Goal: Task Accomplishment & Management: Use online tool/utility

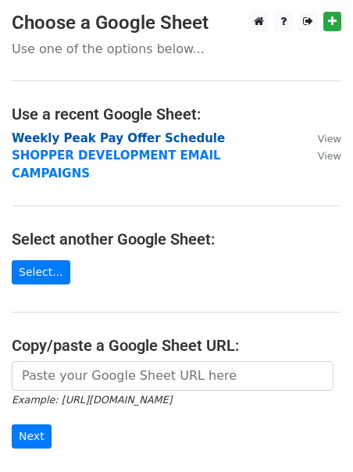
click at [87, 140] on strong "Weekly Peak Pay Offer Schedule" at bounding box center [118, 138] width 213 height 14
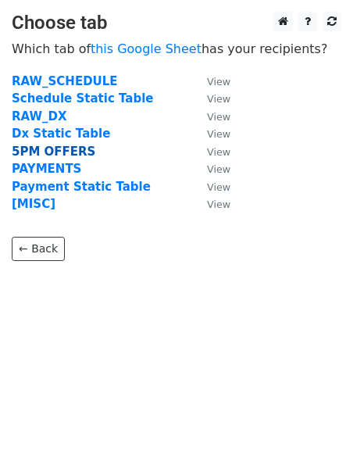
click at [41, 152] on strong "5PM OFFERS" at bounding box center [54, 152] width 84 height 14
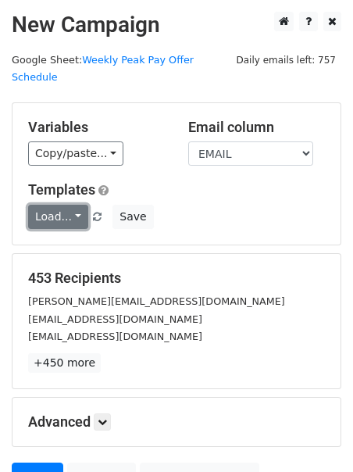
click at [66, 205] on link "Load..." at bounding box center [58, 217] width 60 height 24
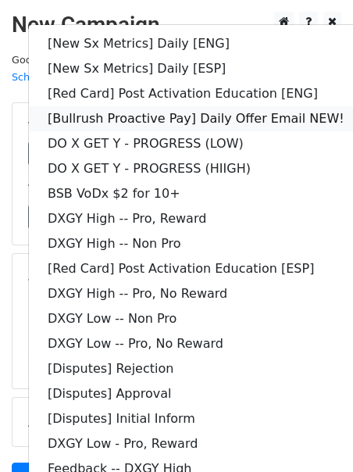
click at [104, 106] on link "[Bullrush Proactive Pay] Daily Offer Email NEW!" at bounding box center [196, 118] width 335 height 25
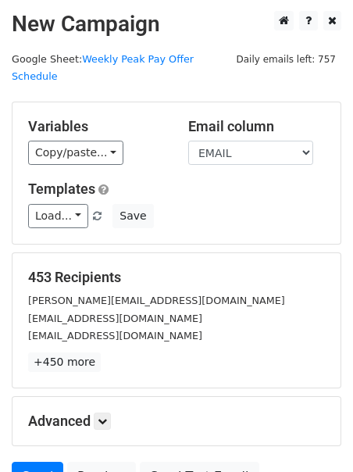
scroll to position [135, 0]
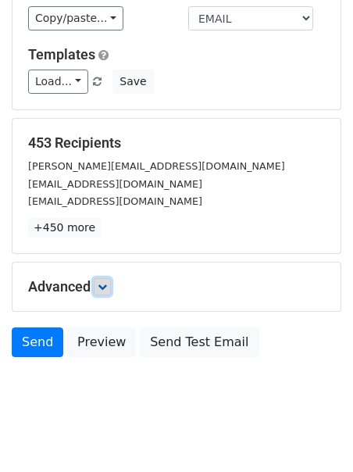
click at [109, 278] on link at bounding box center [102, 286] width 17 height 17
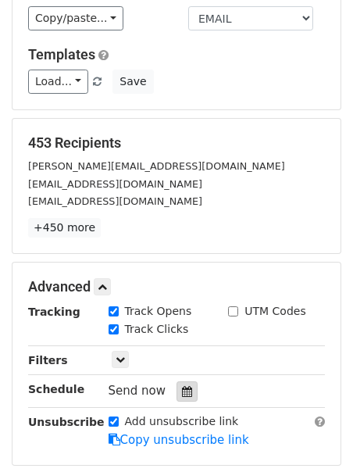
click at [182, 386] on icon at bounding box center [187, 391] width 10 height 11
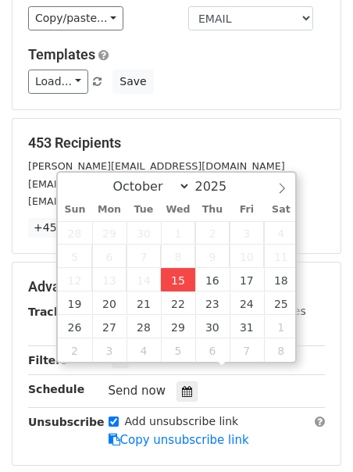
type input "[DATE] 12:00"
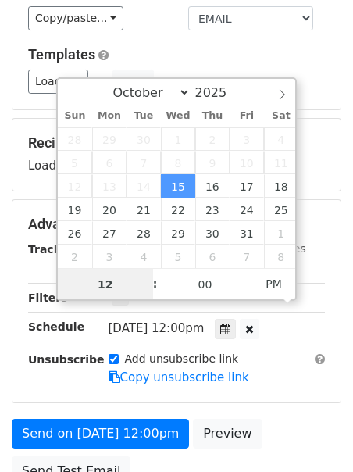
scroll to position [1, 0]
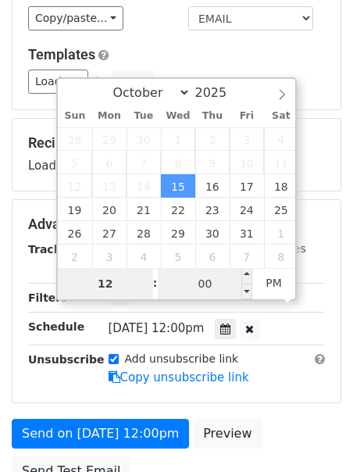
type input "2"
type input "[DATE] 14:00"
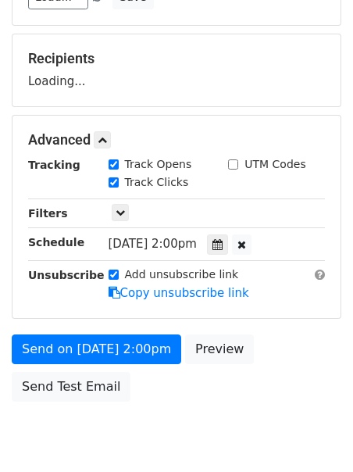
scroll to position [263, 0]
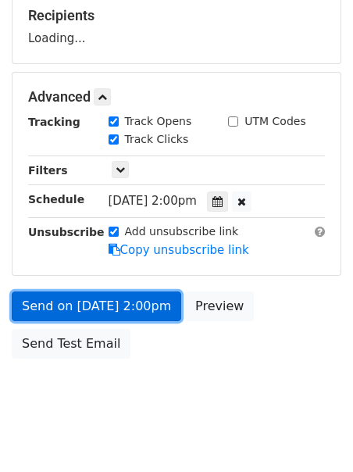
click at [71, 292] on link "Send on [DATE] 2:00pm" at bounding box center [97, 307] width 170 height 30
